Goal: Browse casually: Explore the website without a specific task or goal

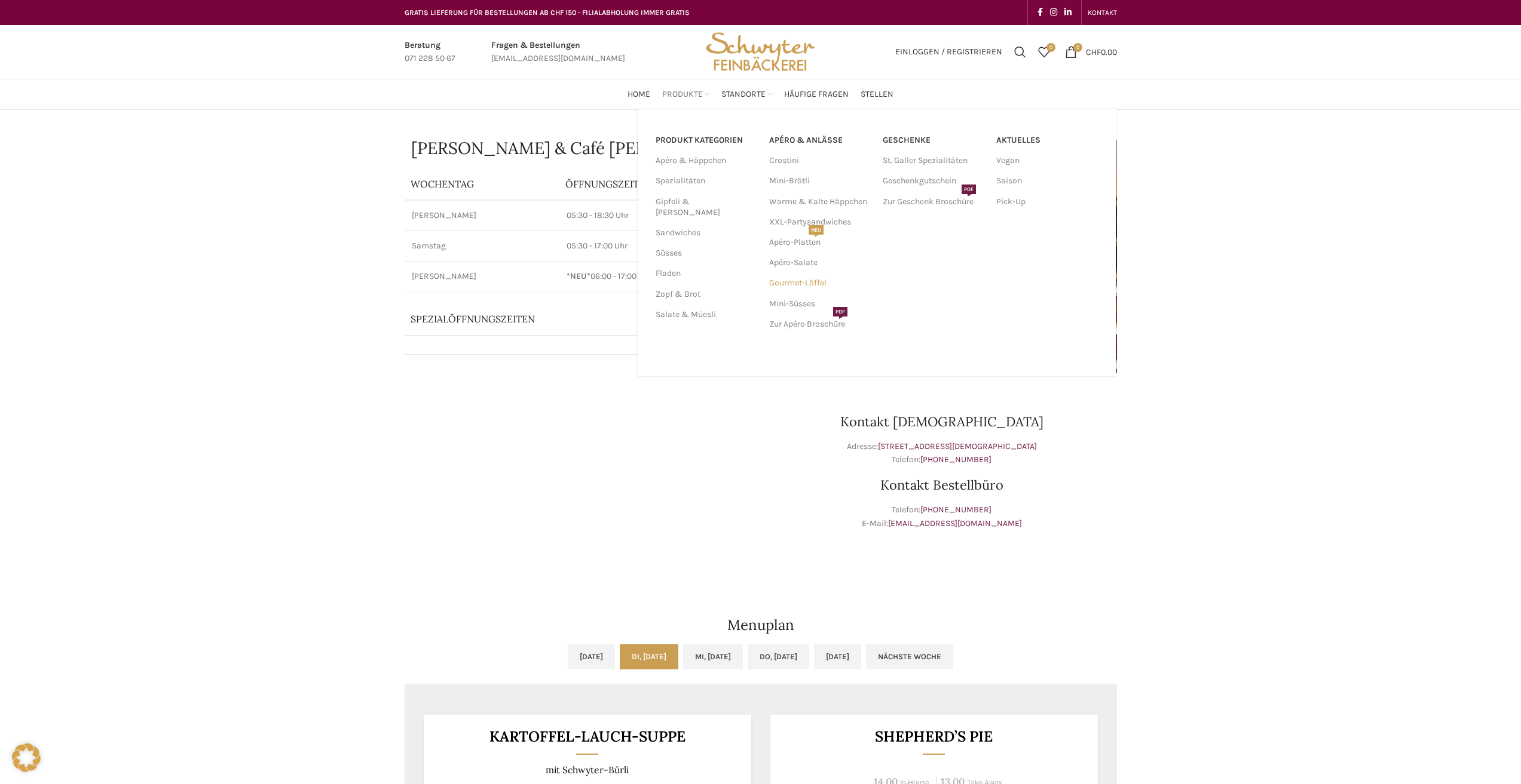
click at [818, 283] on link "Gourmet-Löffel" at bounding box center [820, 283] width 102 height 20
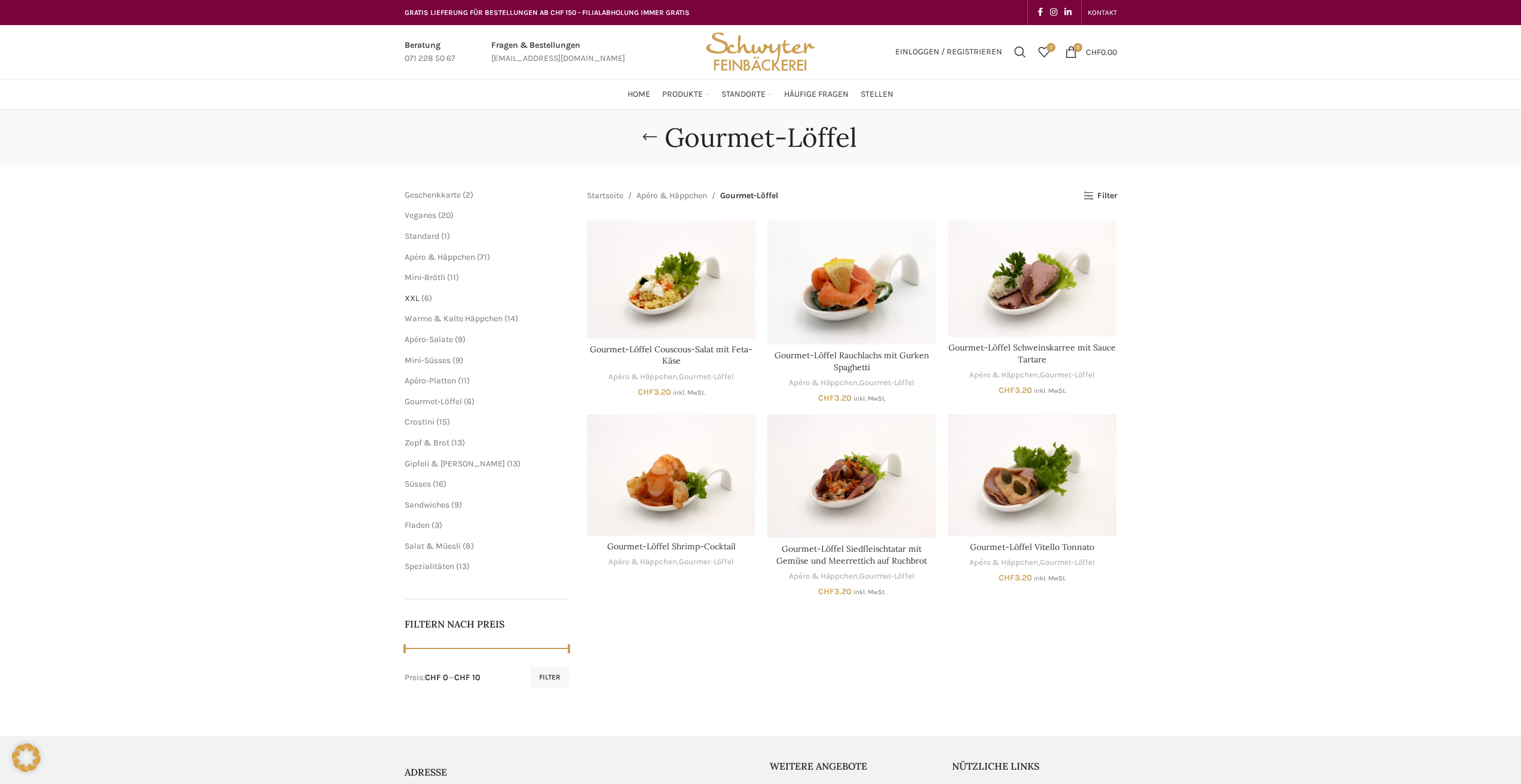
click at [416, 303] on span "XXL" at bounding box center [412, 298] width 15 height 10
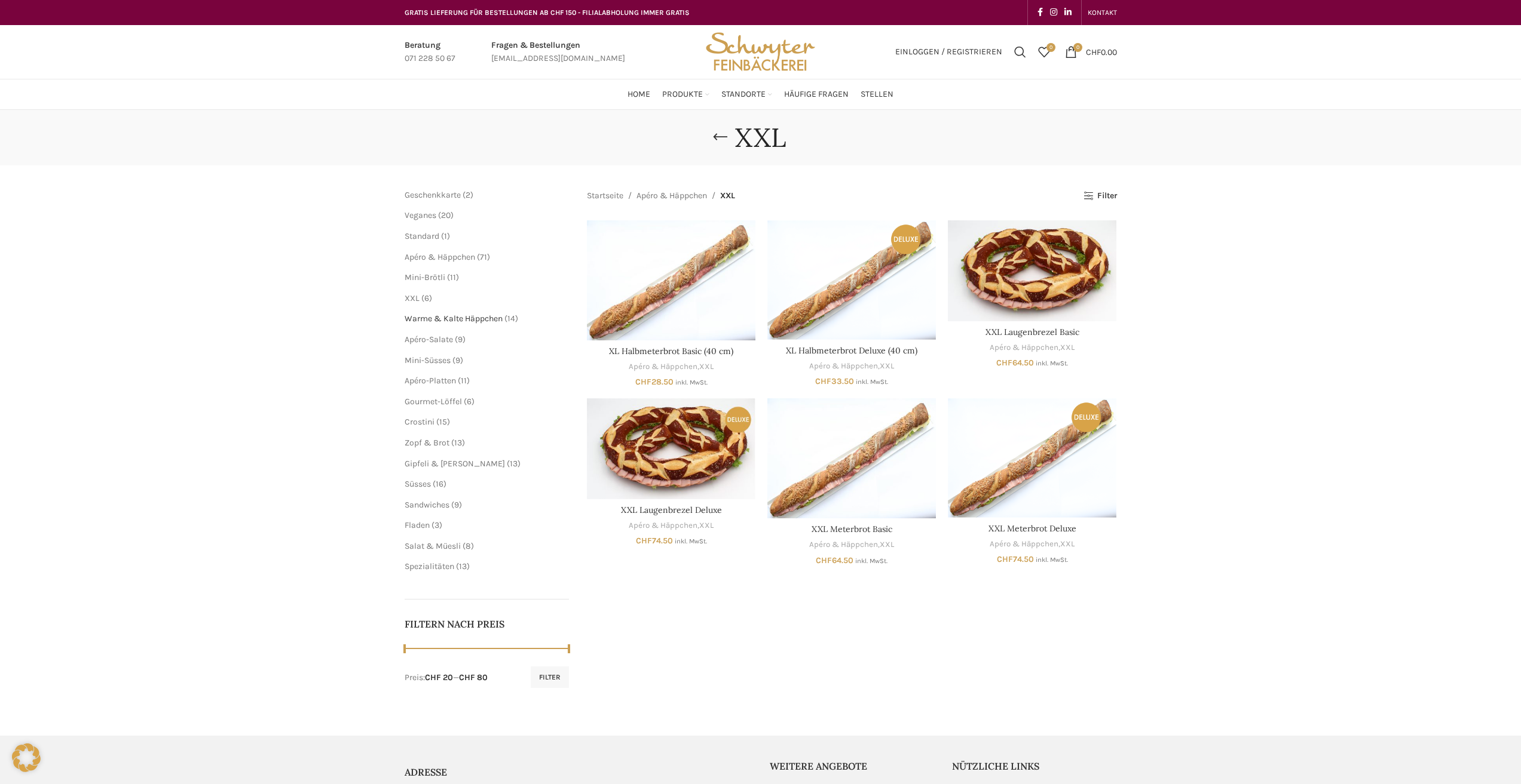
click at [474, 323] on span "Warme & Kalte Häppchen" at bounding box center [454, 319] width 98 height 10
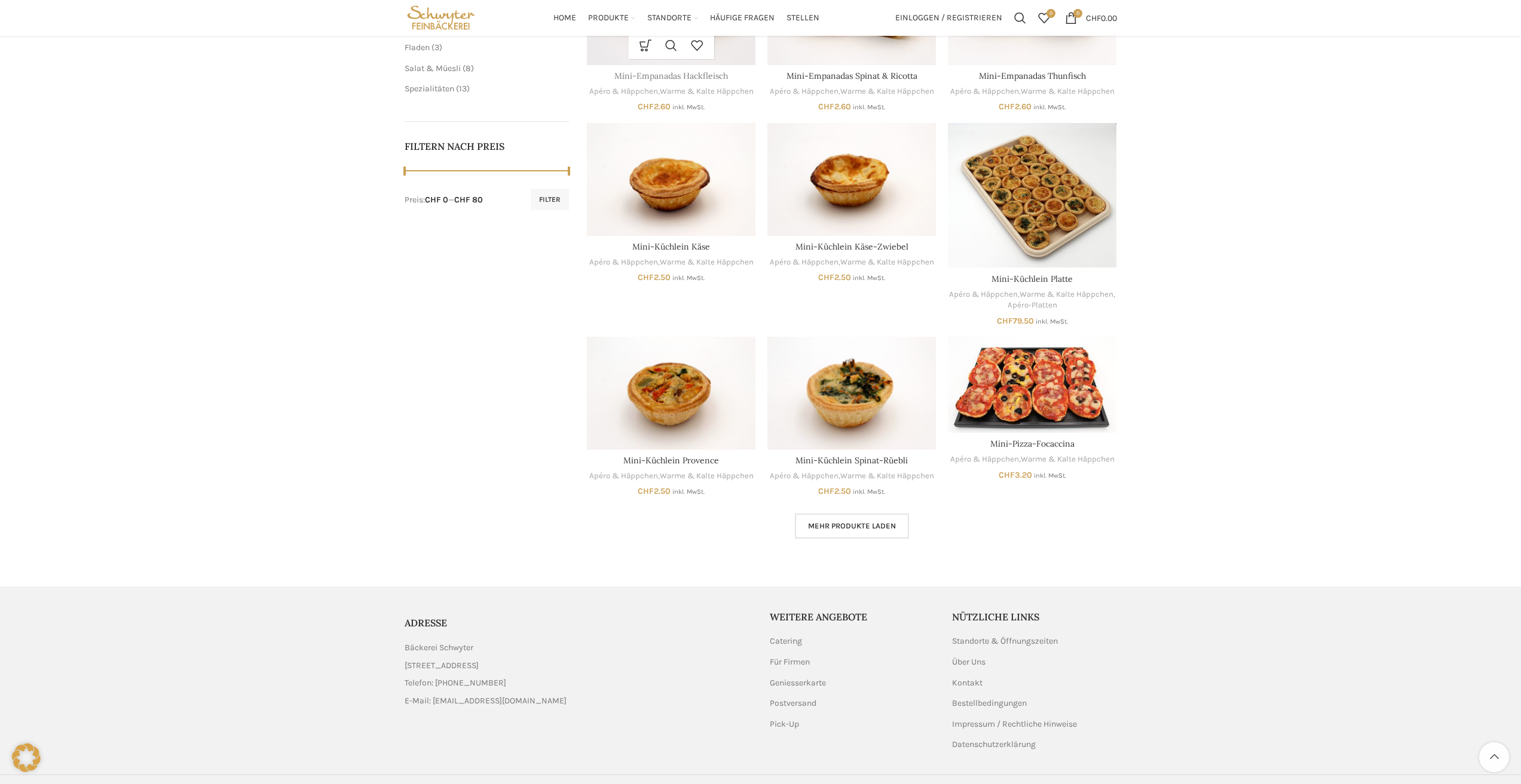
scroll to position [179, 0]
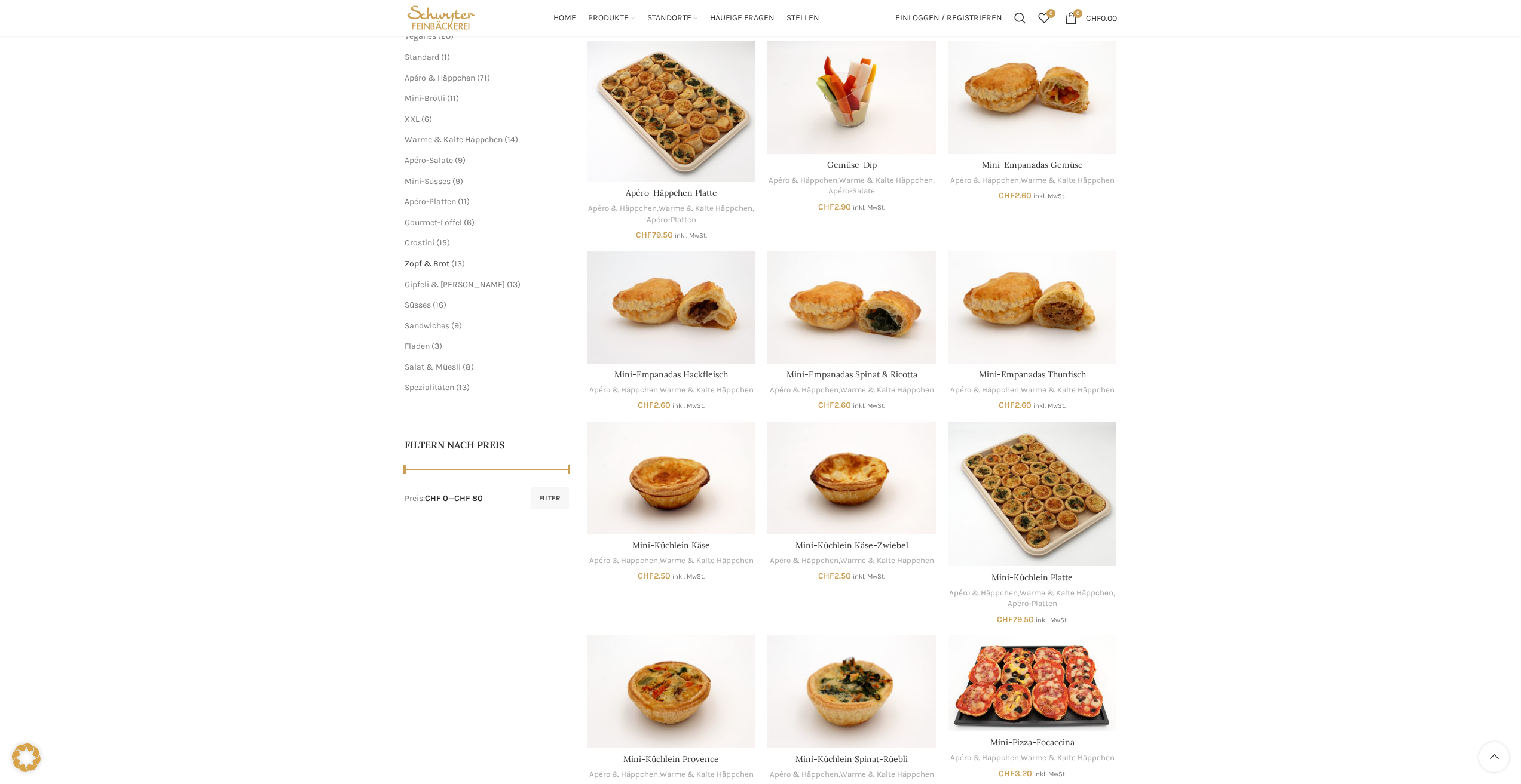
click at [436, 267] on span "Zopf & Brot" at bounding box center [427, 264] width 45 height 10
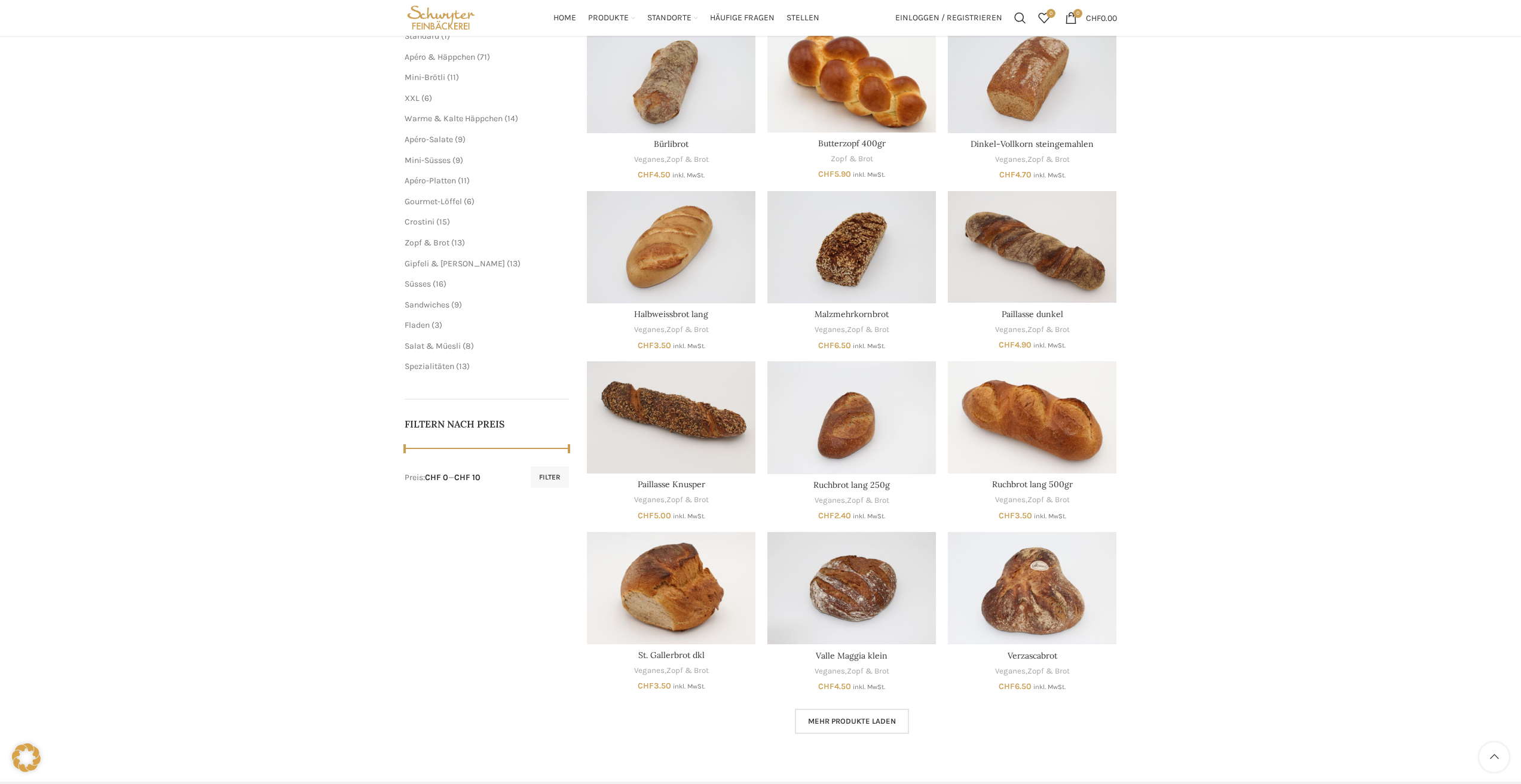
scroll to position [179, 0]
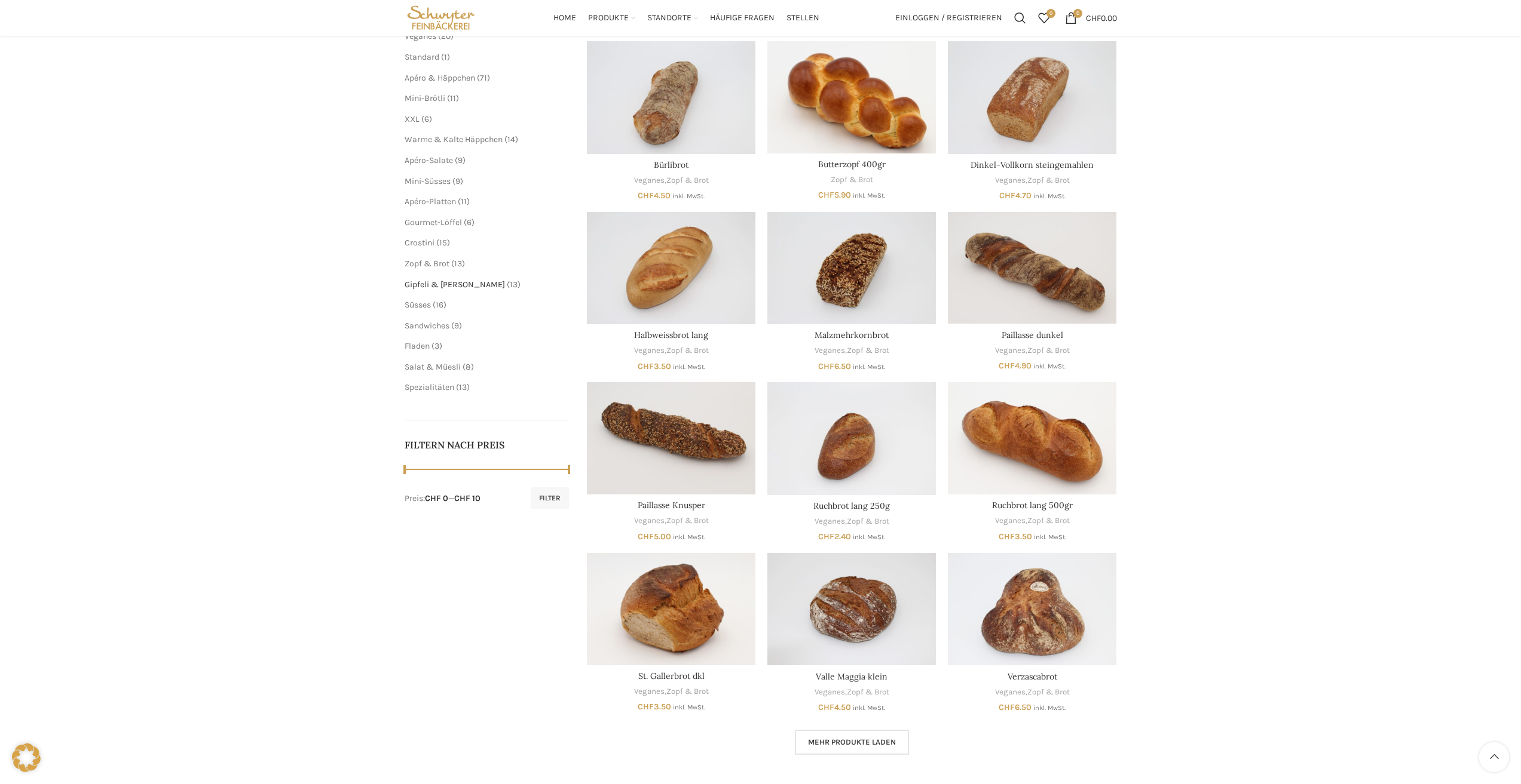
click at [429, 281] on span "Gipfeli & [PERSON_NAME]" at bounding box center [455, 285] width 101 height 10
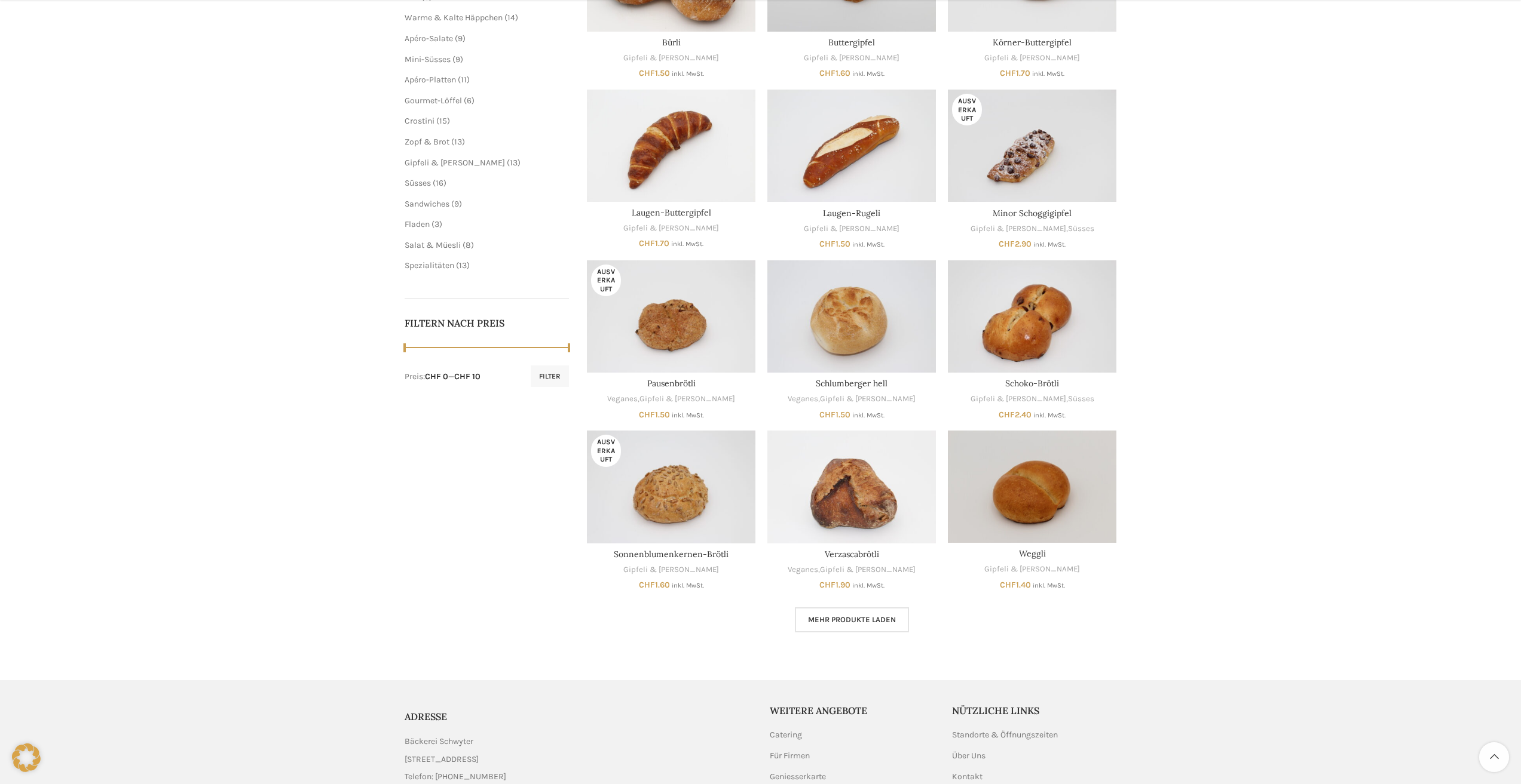
scroll to position [423, 0]
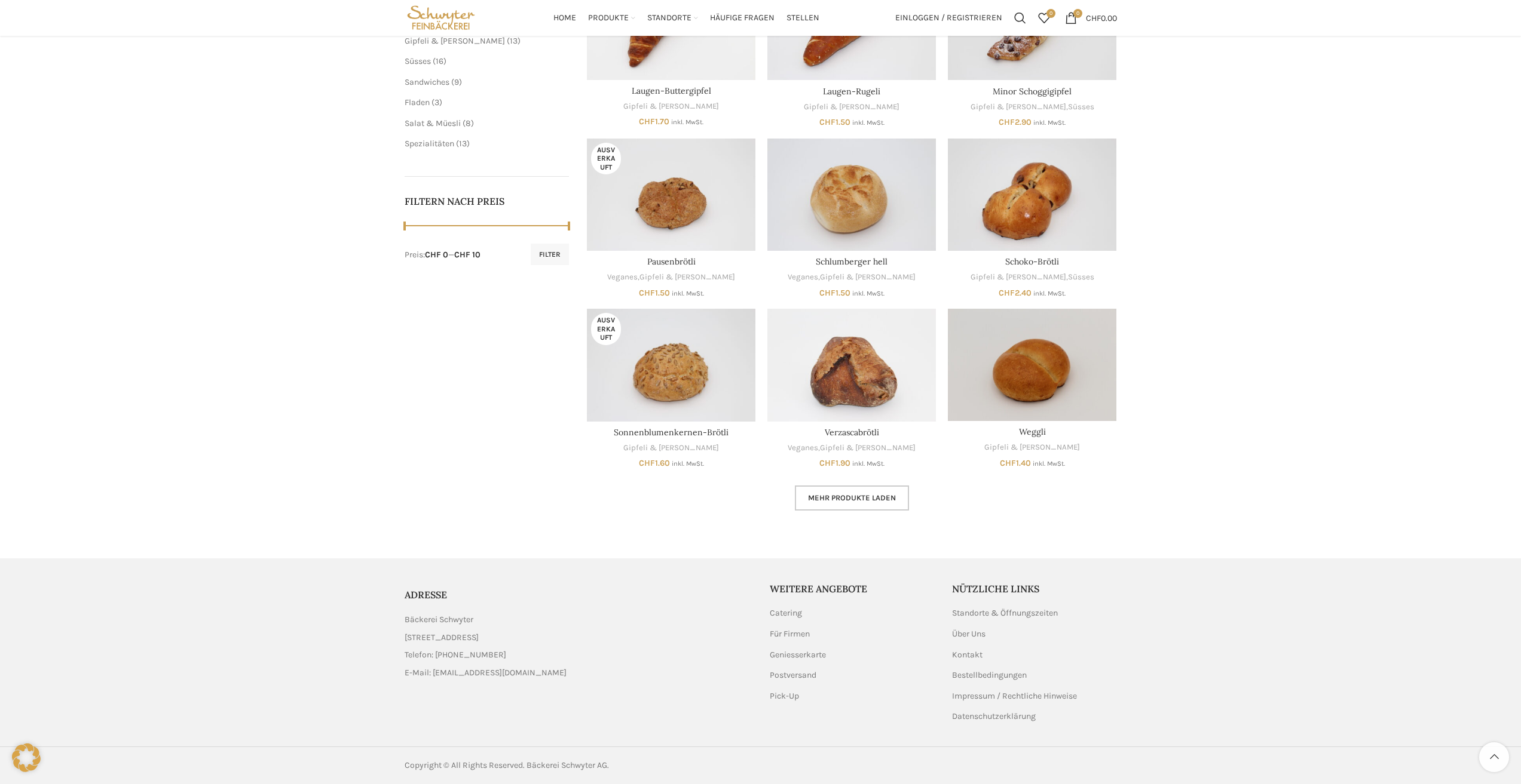
click at [879, 501] on span "Mehr Produkte laden" at bounding box center [852, 497] width 88 height 9
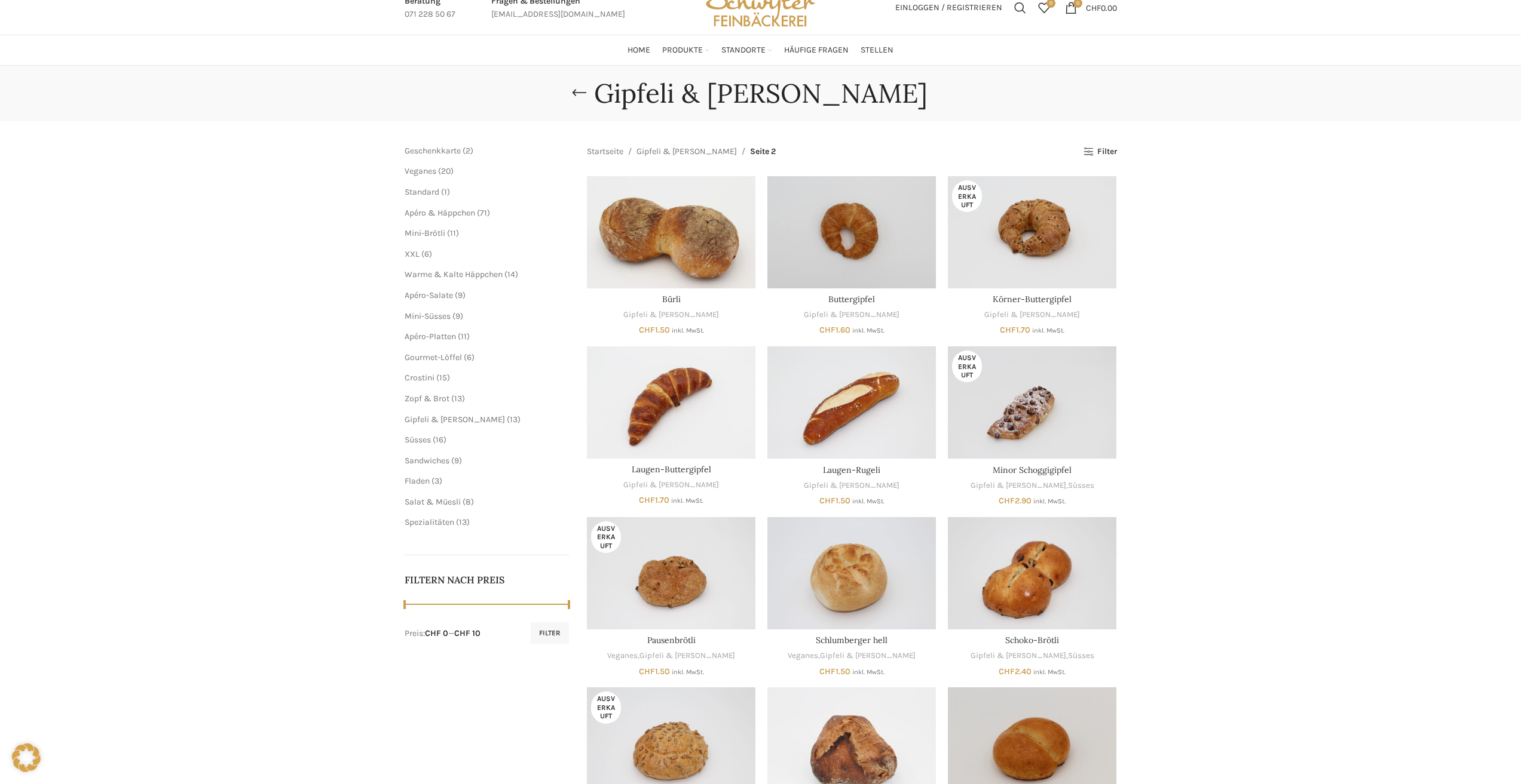
scroll to position [124, 0]
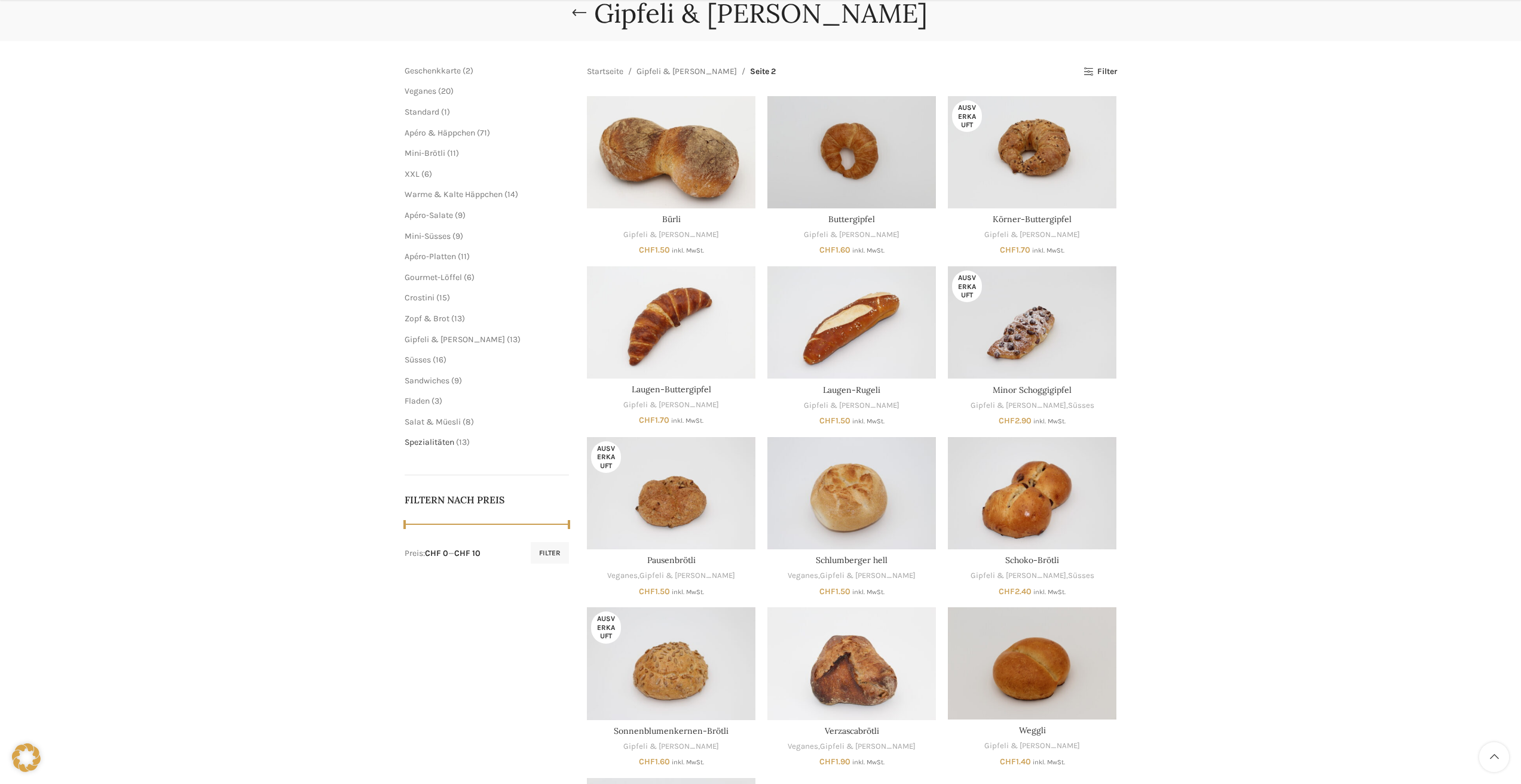
click at [435, 443] on span "Spezialitäten" at bounding box center [429, 442] width 50 height 10
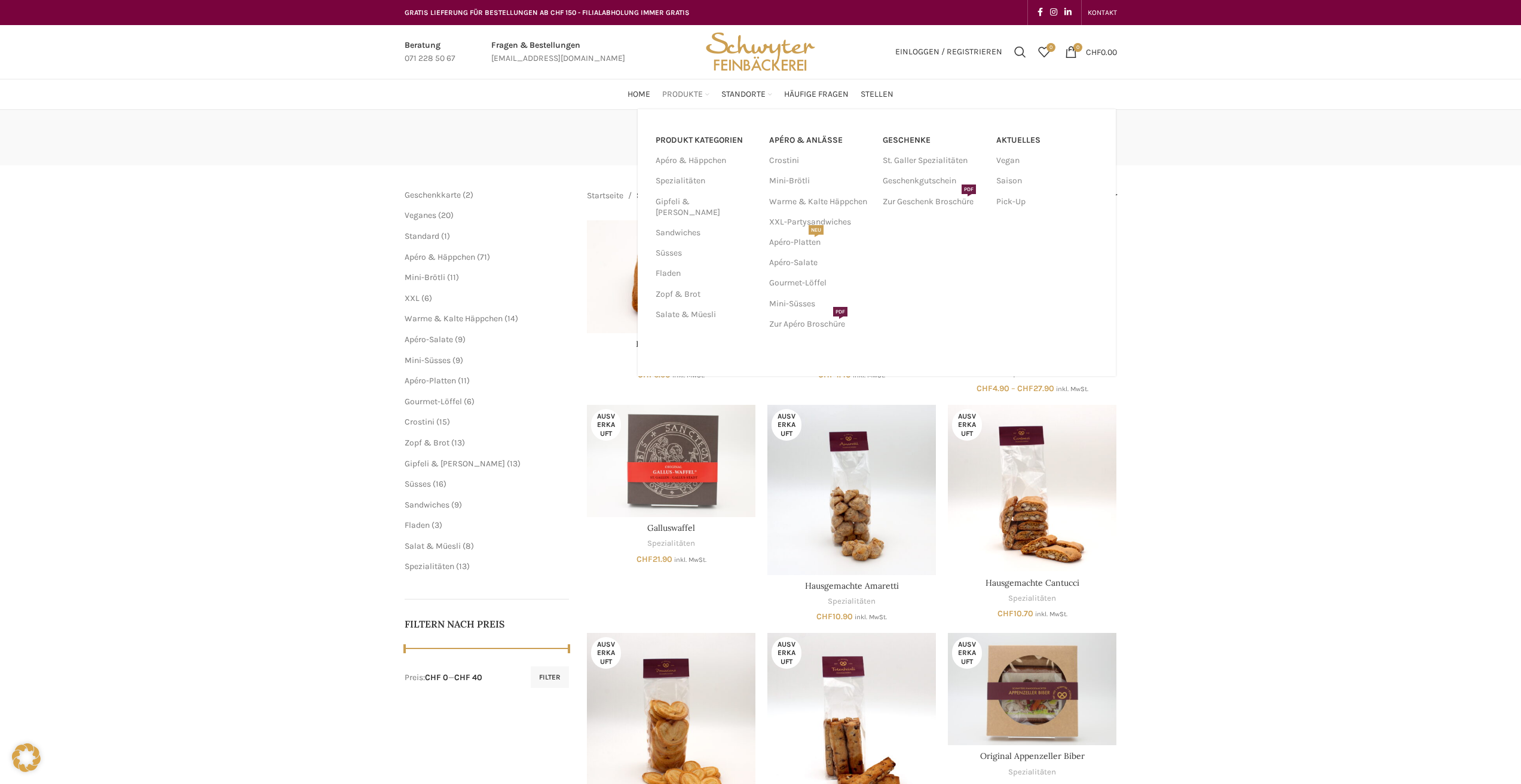
click at [665, 97] on span "Produkte" at bounding box center [682, 94] width 40 height 11
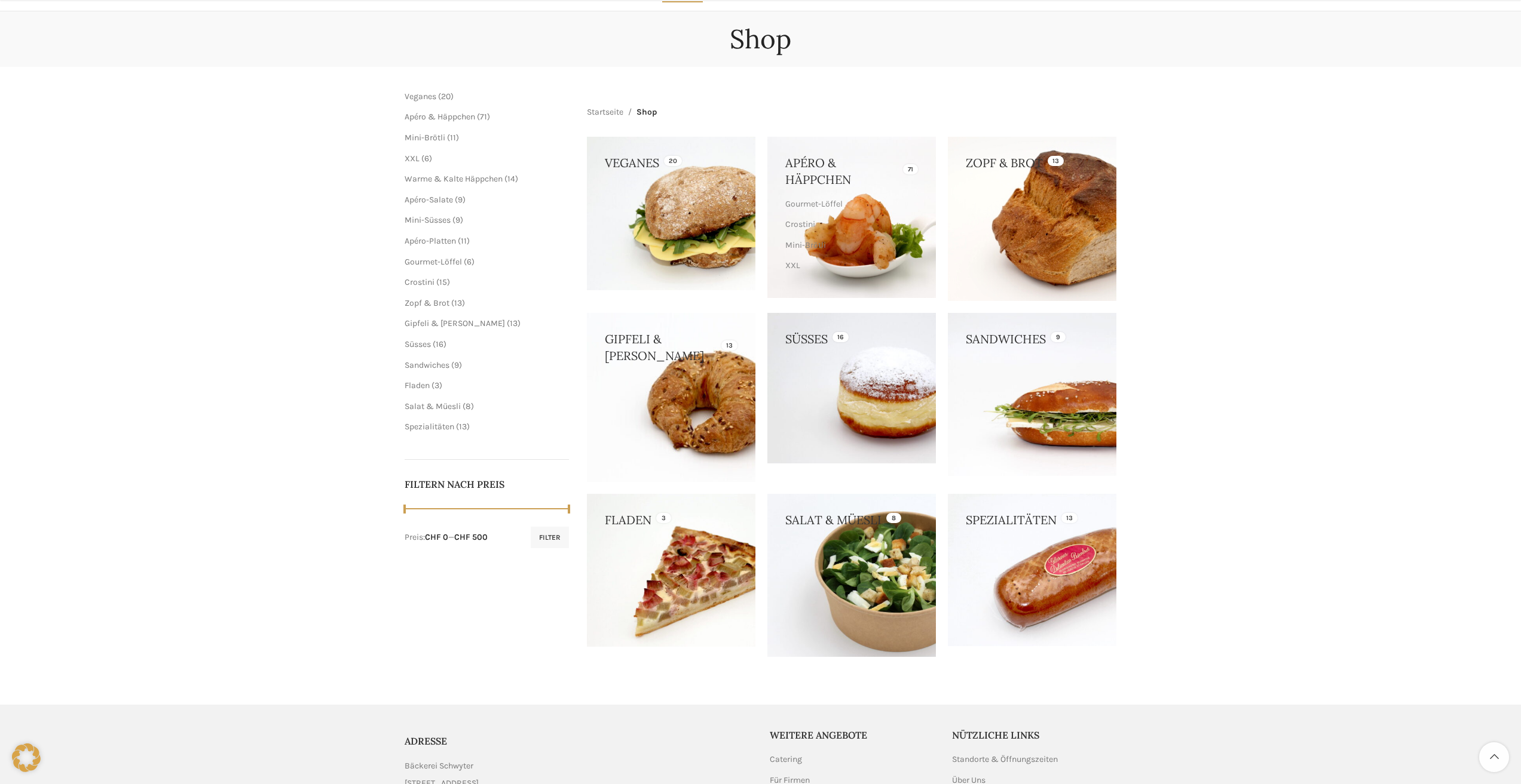
scroll to position [120, 0]
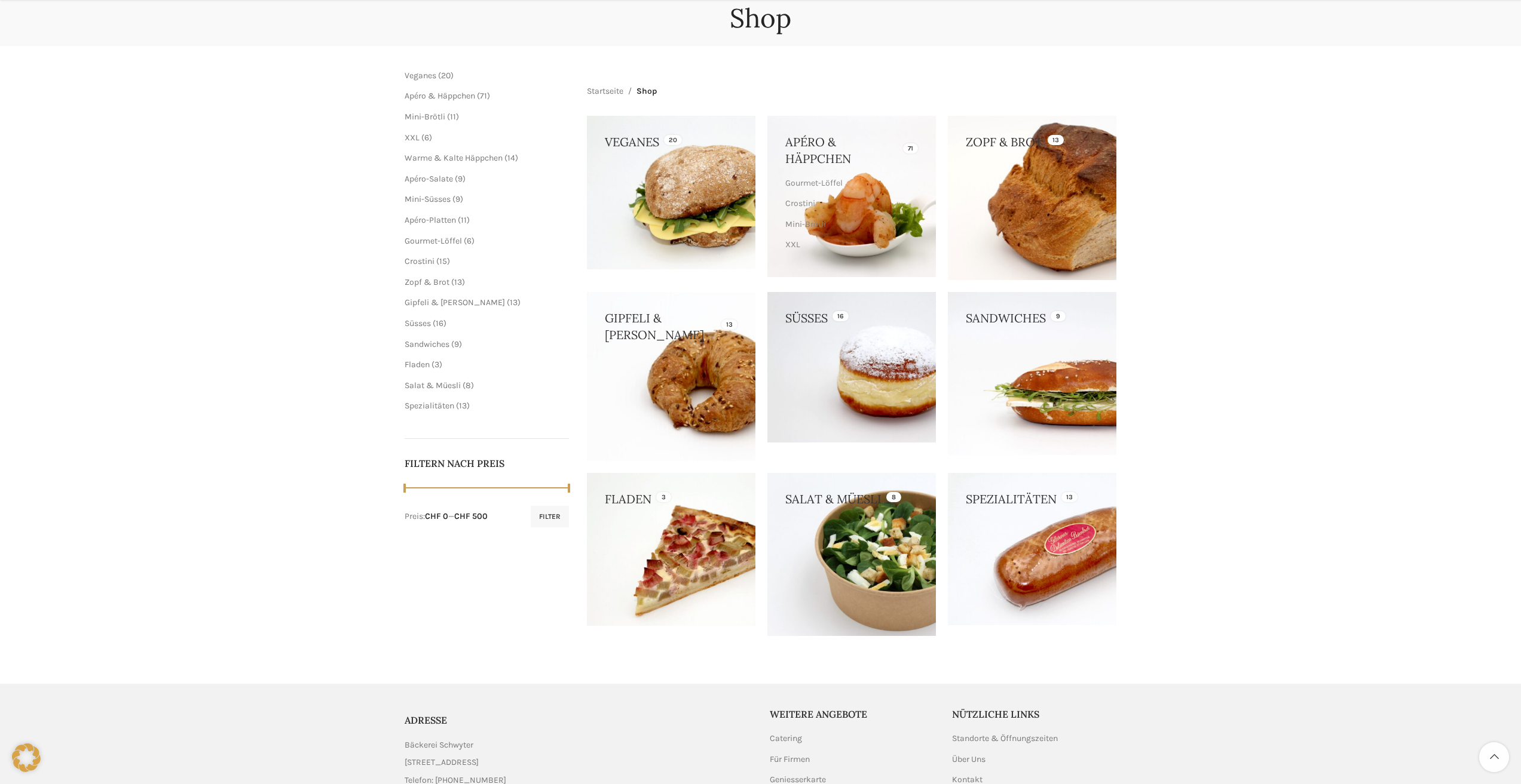
click at [1044, 180] on link at bounding box center [1032, 198] width 169 height 164
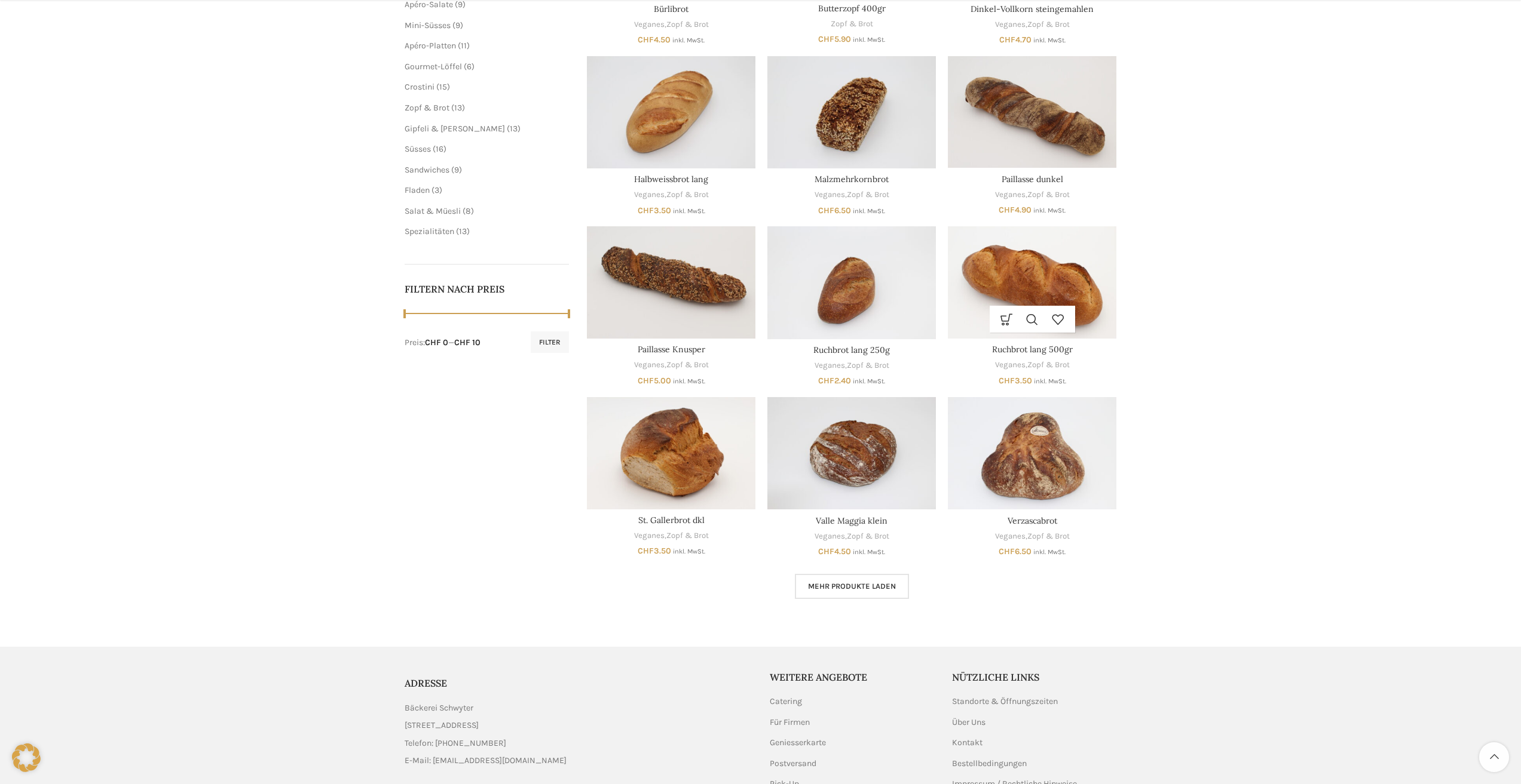
scroll to position [424, 0]
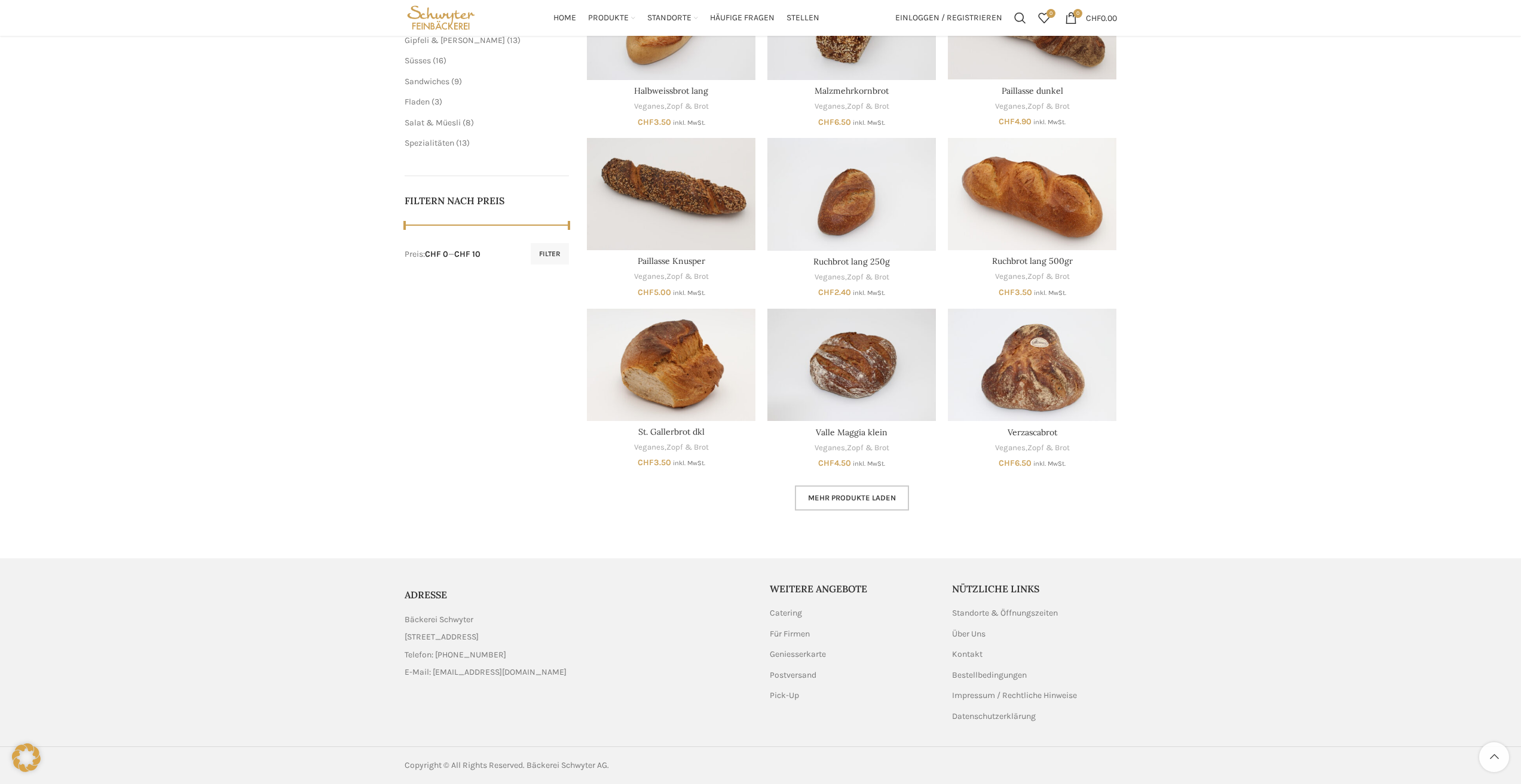
click at [861, 489] on link "Mehr Produkte laden" at bounding box center [852, 498] width 114 height 25
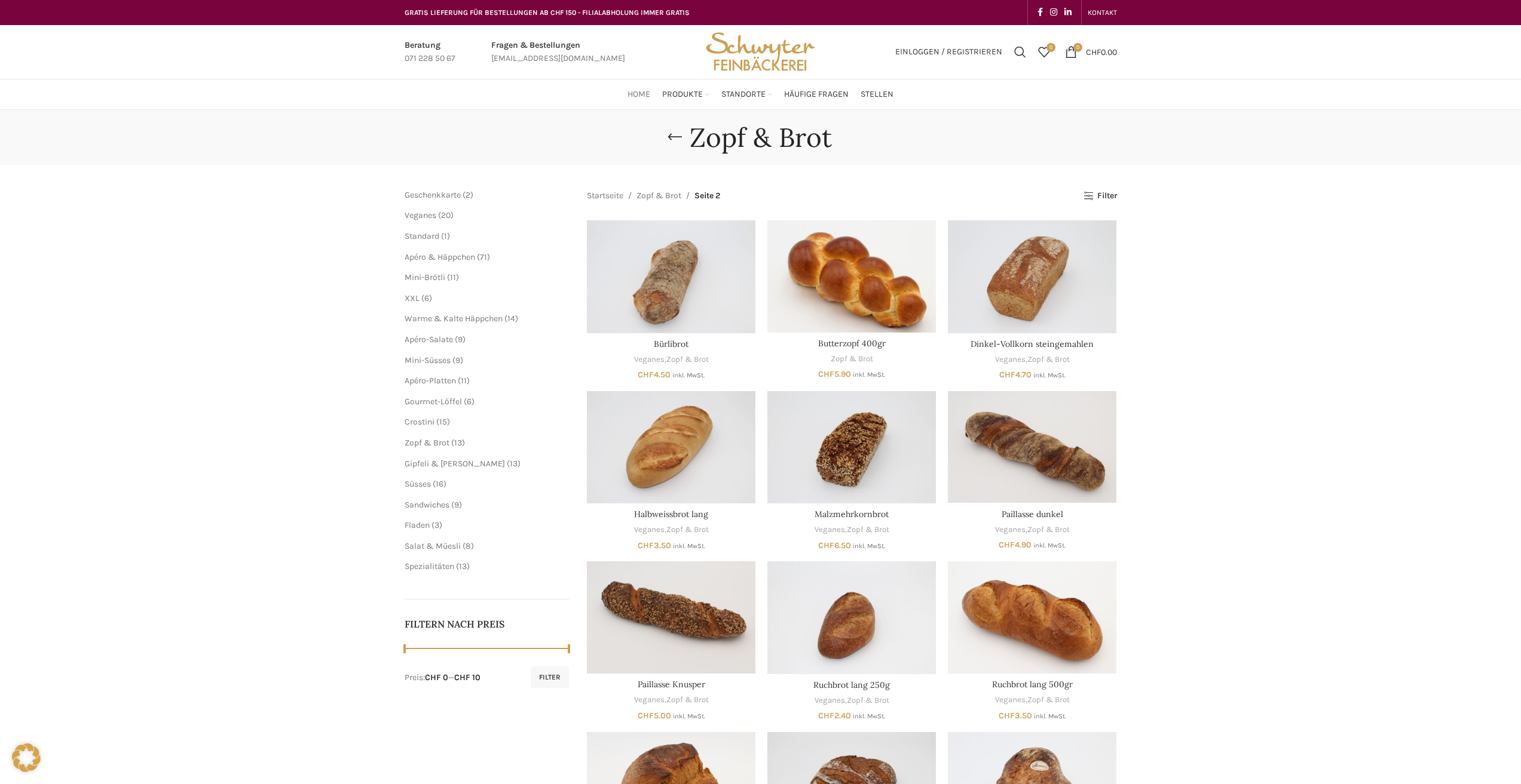
click at [640, 97] on span "Home" at bounding box center [639, 94] width 23 height 11
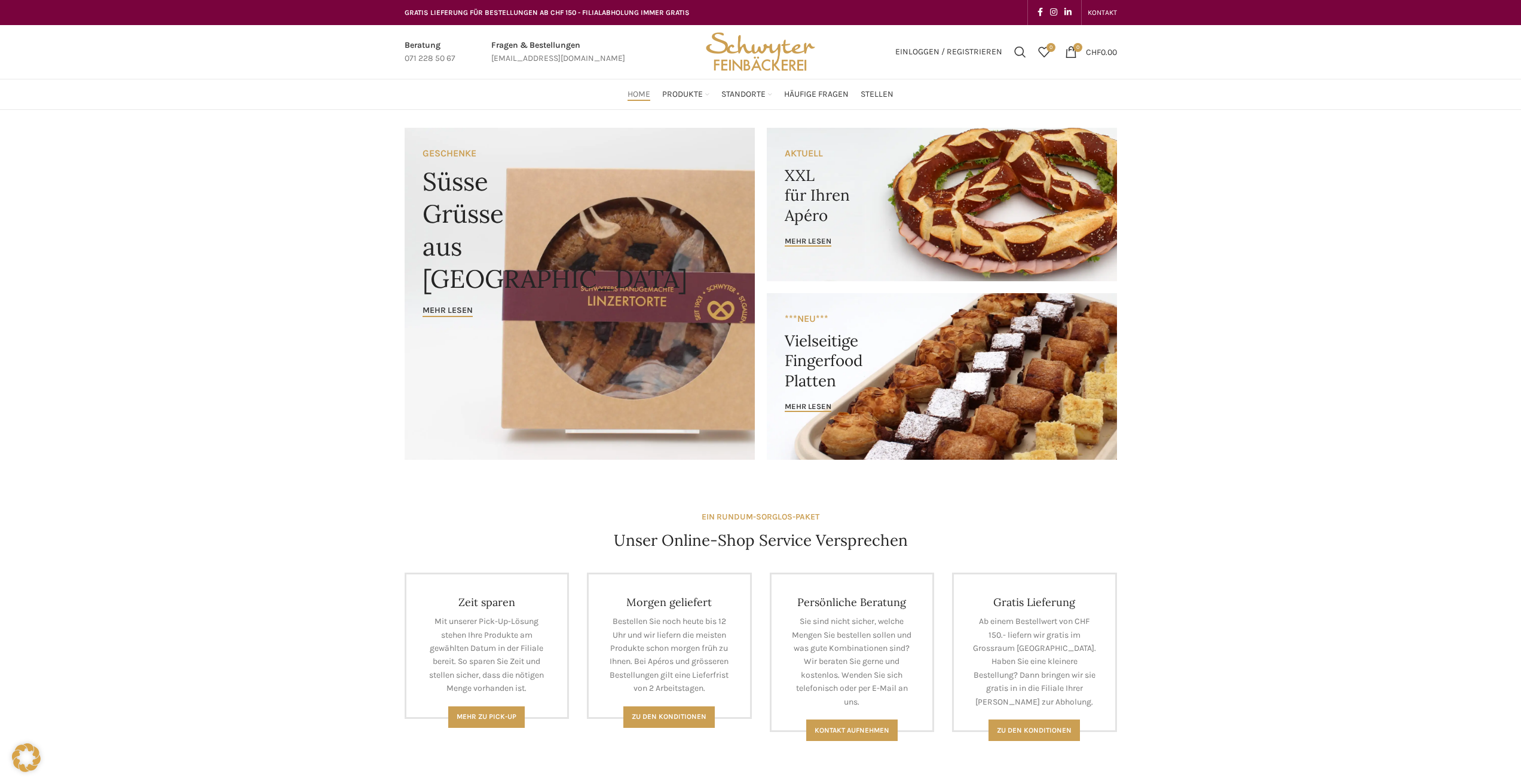
click at [1003, 195] on link "Banner link" at bounding box center [941, 204] width 350 height 153
